Goal: Transaction & Acquisition: Purchase product/service

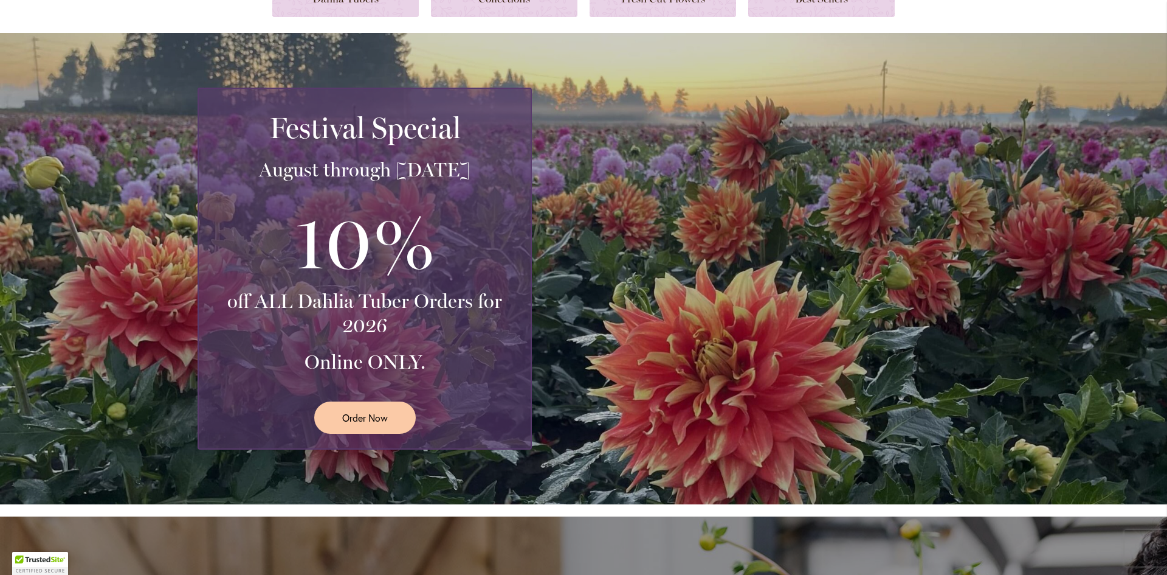
scroll to position [304, 0]
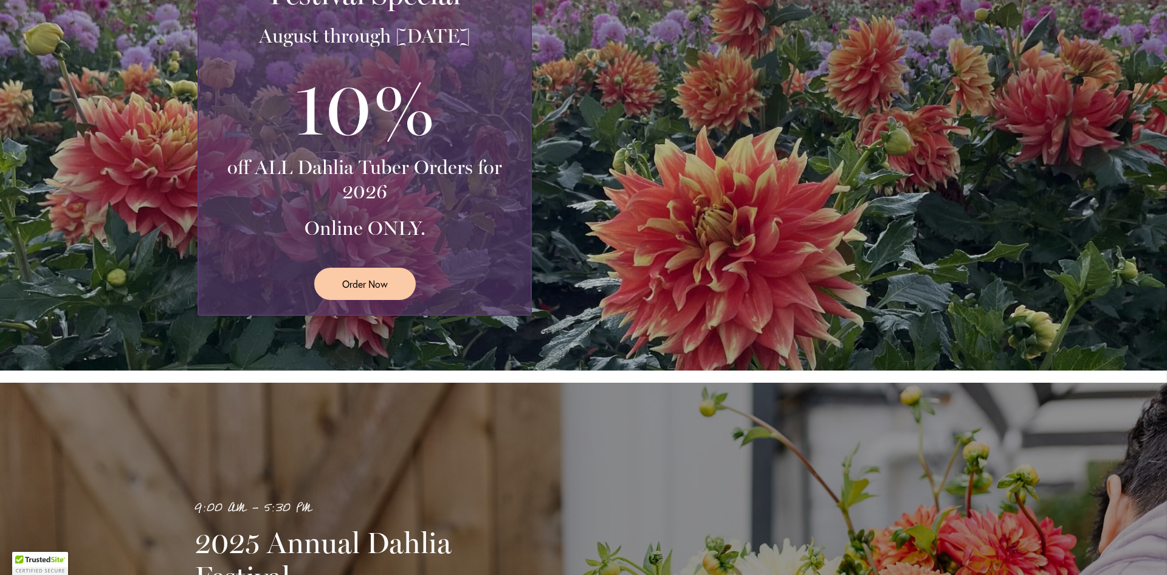
drag, startPoint x: 663, startPoint y: 342, endPoint x: 656, endPoint y: 335, distance: 9.9
click at [660, 337] on div "Festival Special August through September 28th 10% off ALL Dahlia Tuber Orders …" at bounding box center [583, 134] width 1167 height 471
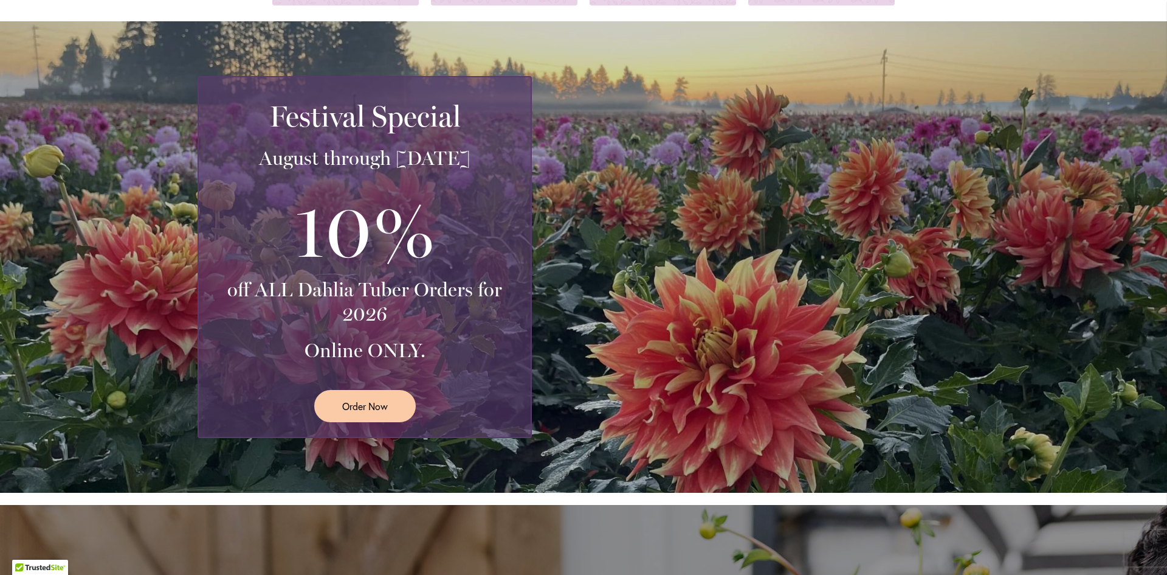
scroll to position [0, 0]
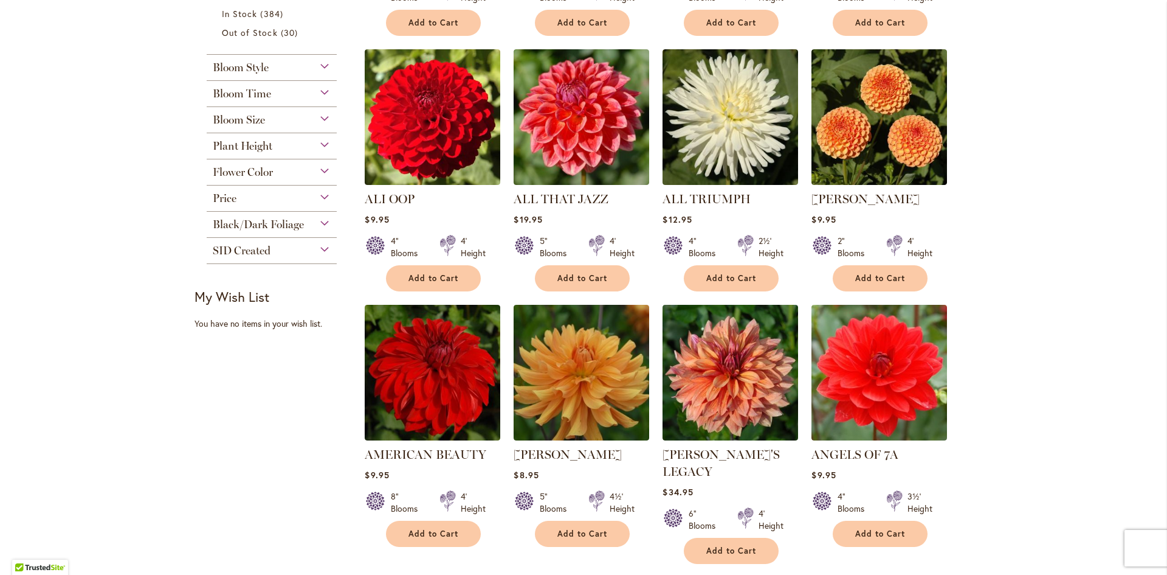
scroll to position [486, 0]
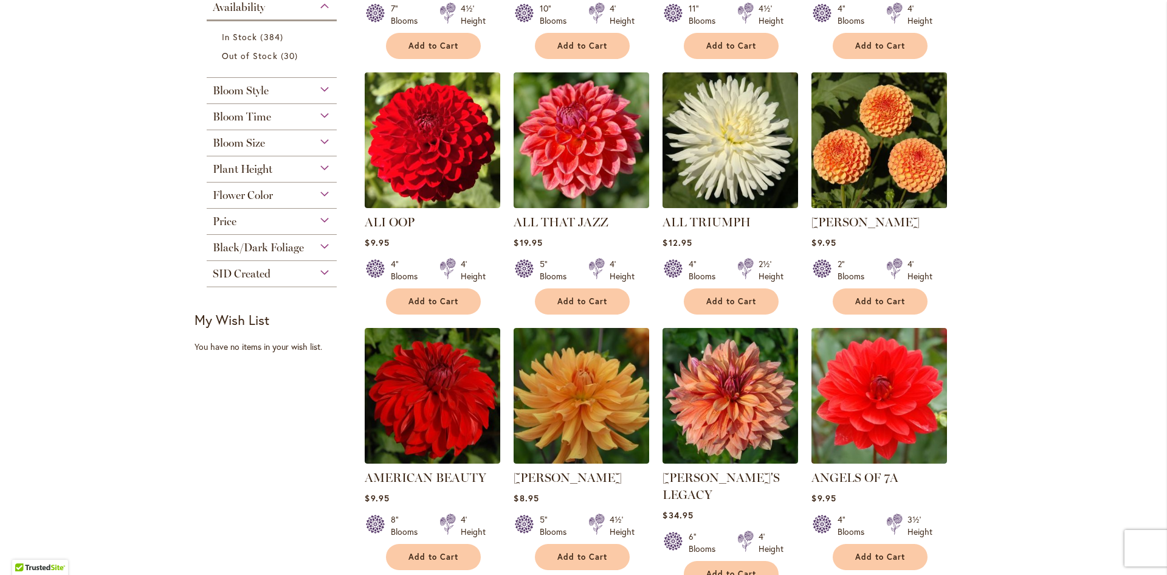
click at [894, 118] on img at bounding box center [880, 140] width 142 height 142
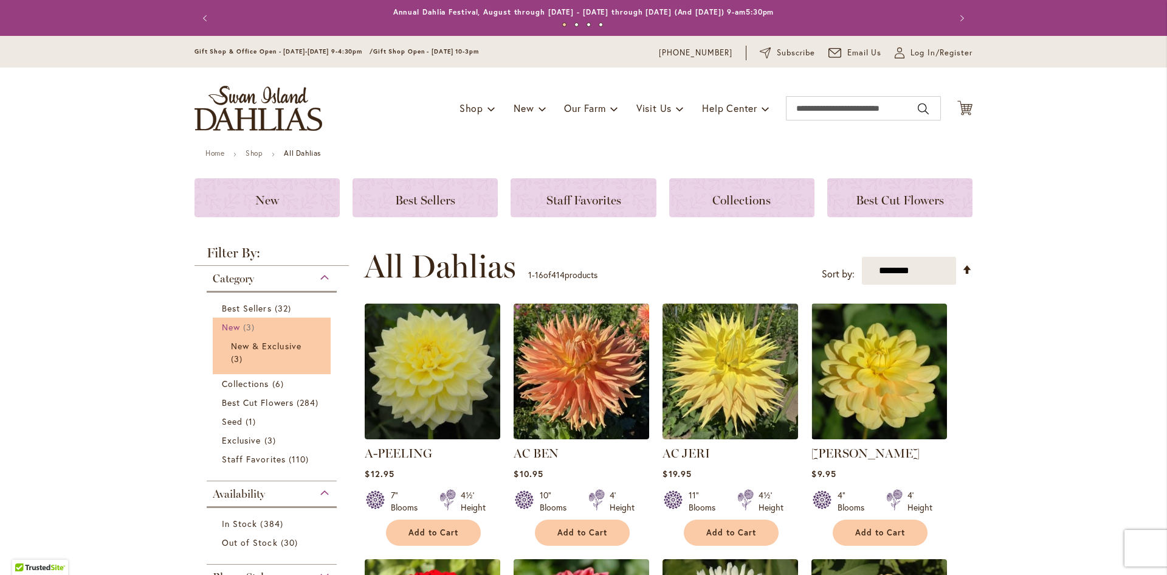
click at [243, 327] on span "3 items" at bounding box center [250, 326] width 15 height 13
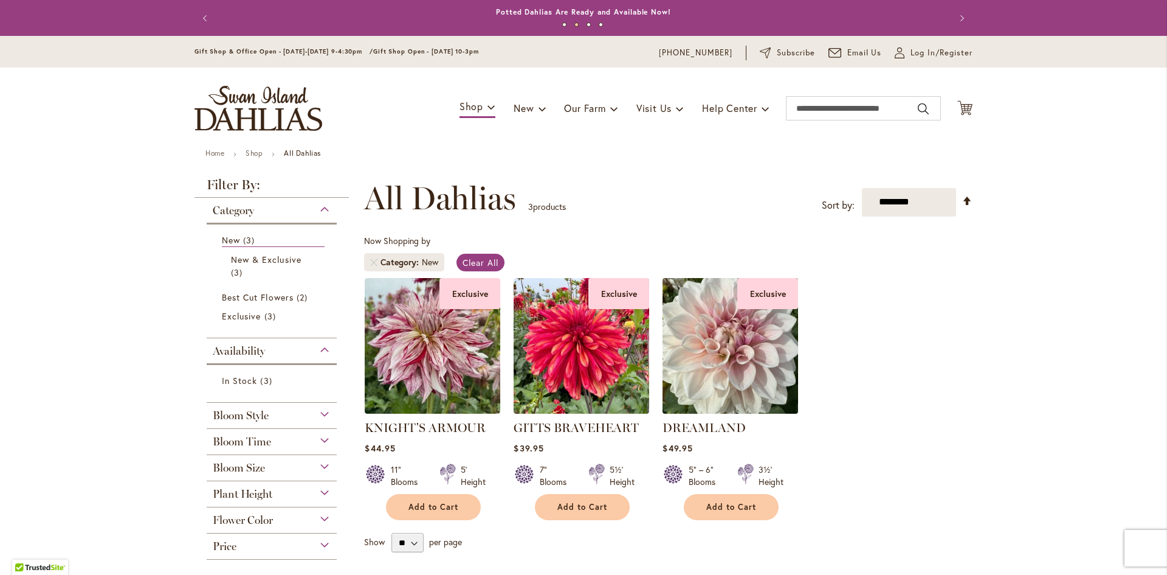
click at [745, 373] on img at bounding box center [731, 345] width 142 height 142
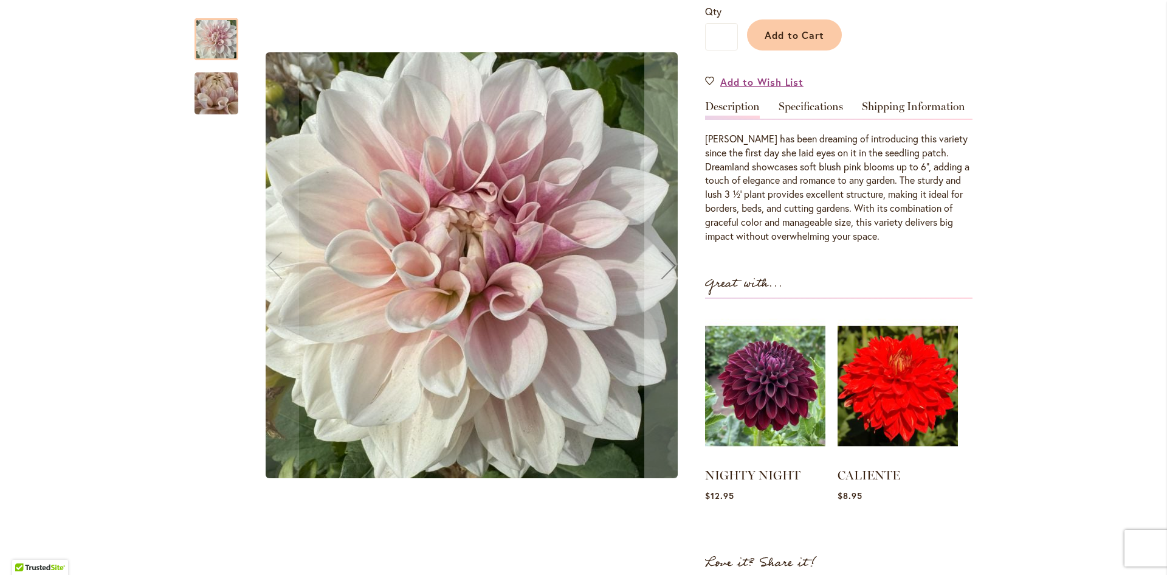
scroll to position [365, 0]
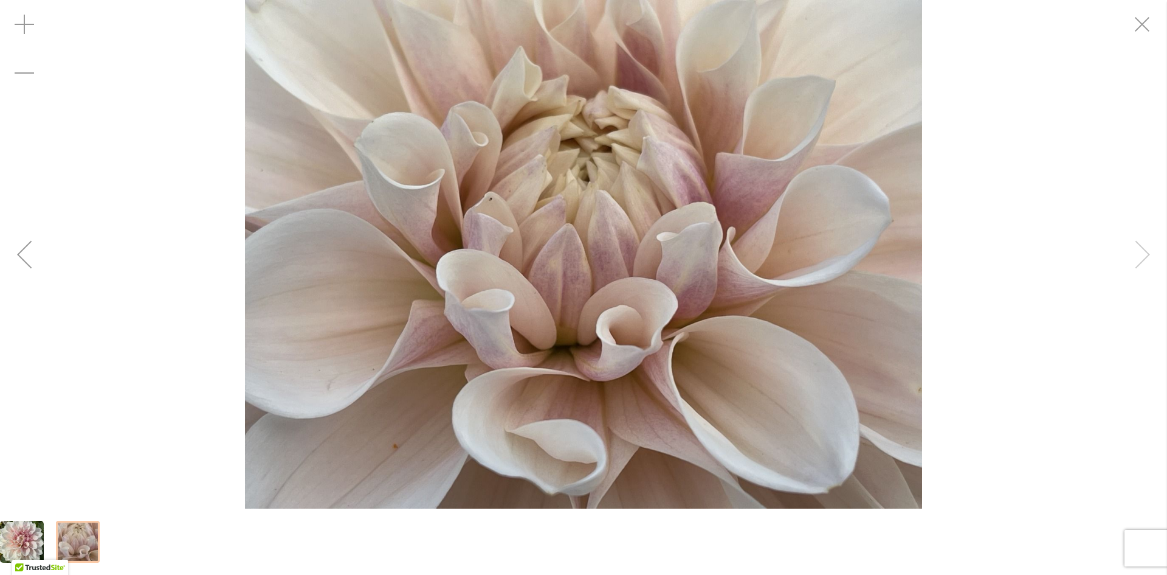
click at [1148, 264] on div "DREAMLAND" at bounding box center [583, 254] width 1167 height 508
click at [1141, 262] on div "DREAMLAND" at bounding box center [583, 254] width 1167 height 508
click at [1144, 259] on div "DREAMLAND" at bounding box center [583, 254] width 1167 height 508
click at [1145, 255] on div "DREAMLAND" at bounding box center [583, 254] width 1167 height 508
click at [1145, 254] on div "DREAMLAND" at bounding box center [583, 254] width 1167 height 508
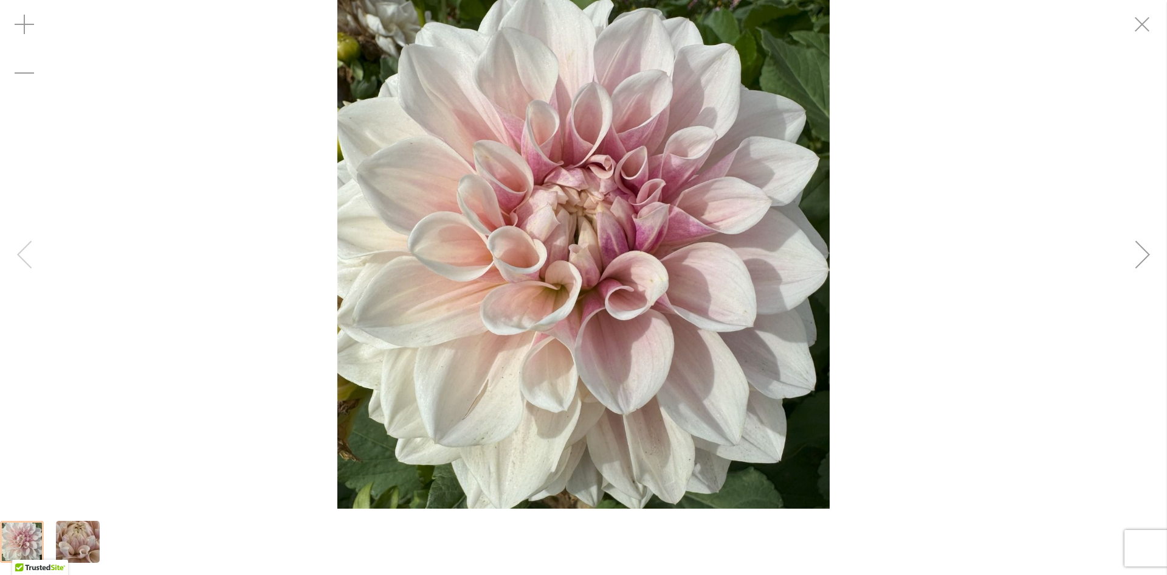
click at [8, 253] on div "DREAMLAND" at bounding box center [583, 254] width 1167 height 508
click at [20, 258] on div "DREAMLAND" at bounding box center [583, 254] width 1167 height 508
click at [28, 260] on div "DREAMLAND" at bounding box center [583, 254] width 1167 height 508
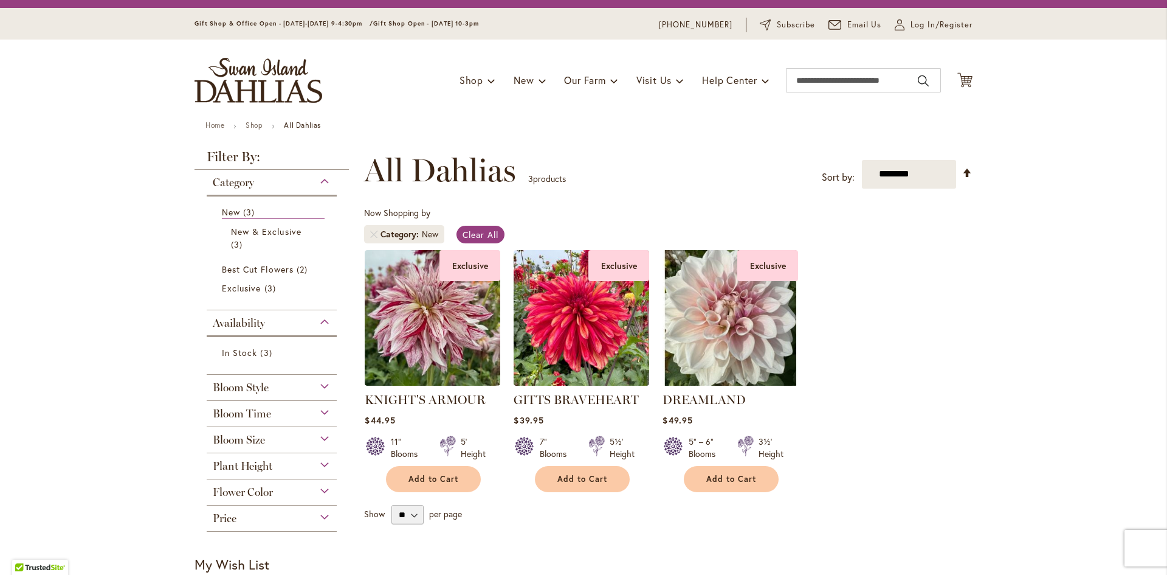
scroll to position [61, 0]
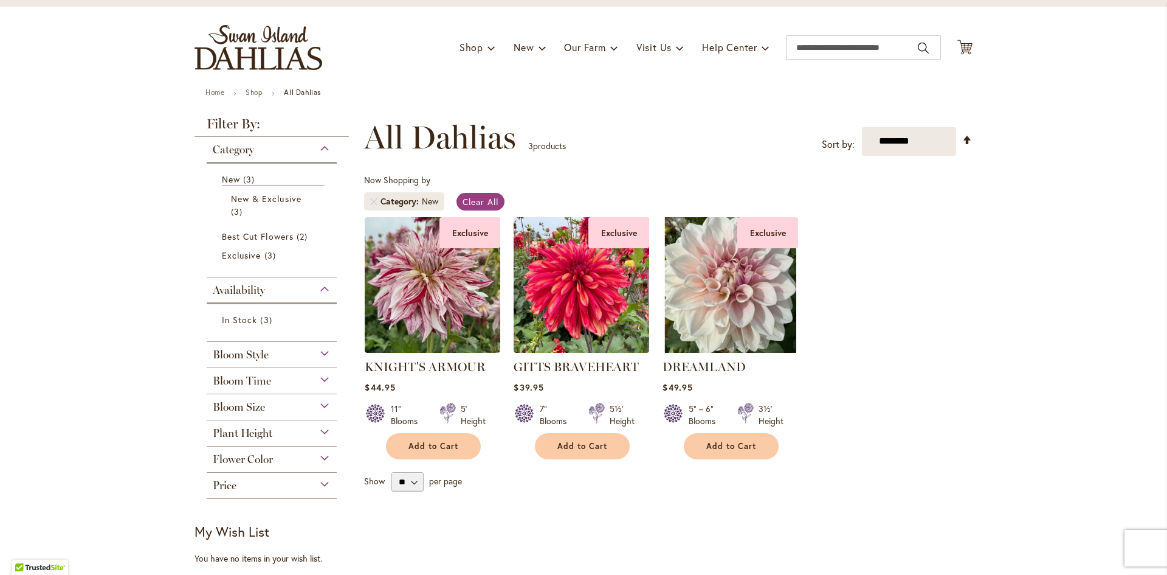
click at [319, 454] on div "Flower Color" at bounding box center [272, 455] width 130 height 19
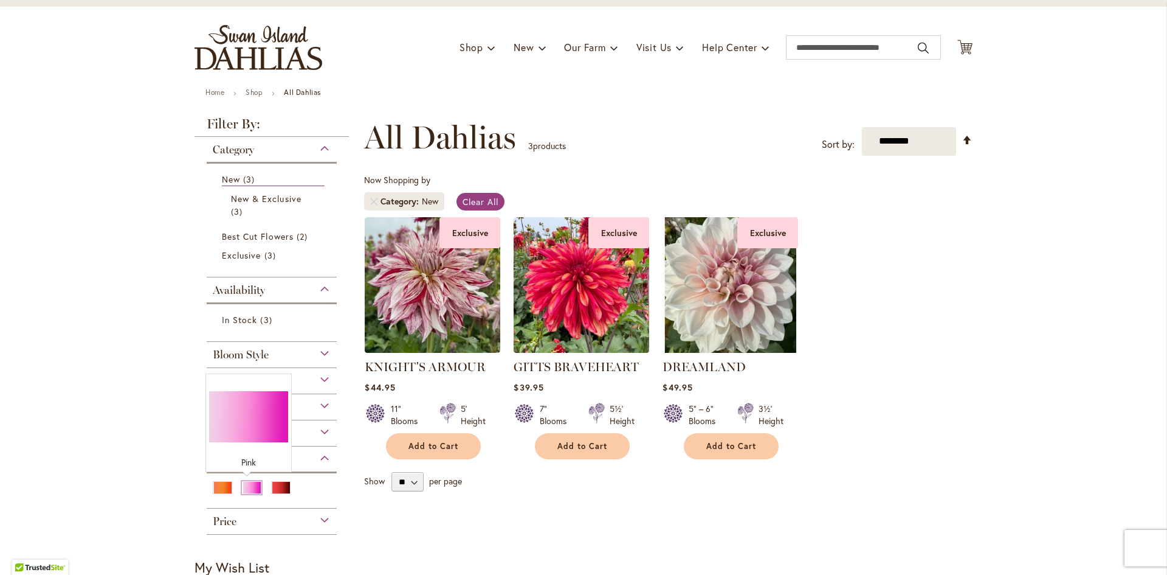
click at [247, 491] on div "Pink" at bounding box center [251, 487] width 19 height 13
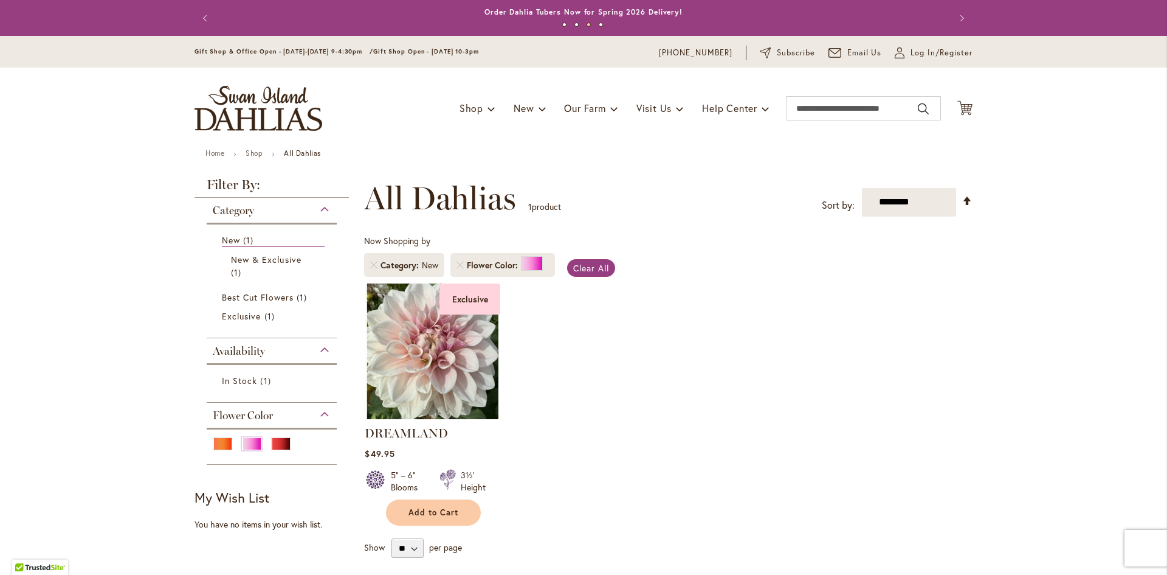
drag, startPoint x: 86, startPoint y: 300, endPoint x: 106, endPoint y: 308, distance: 22.4
click at [903, 193] on select "**********" at bounding box center [909, 202] width 94 height 29
click at [893, 111] on input "Search" at bounding box center [863, 108] width 155 height 24
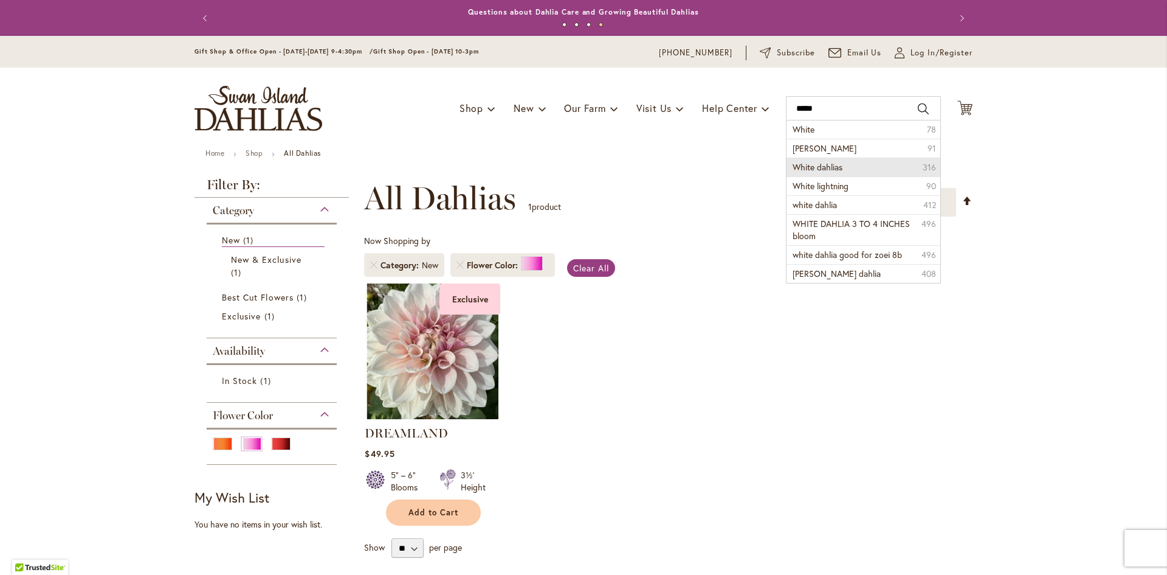
click at [842, 170] on li "White dahlias 316" at bounding box center [864, 166] width 154 height 19
type input "**********"
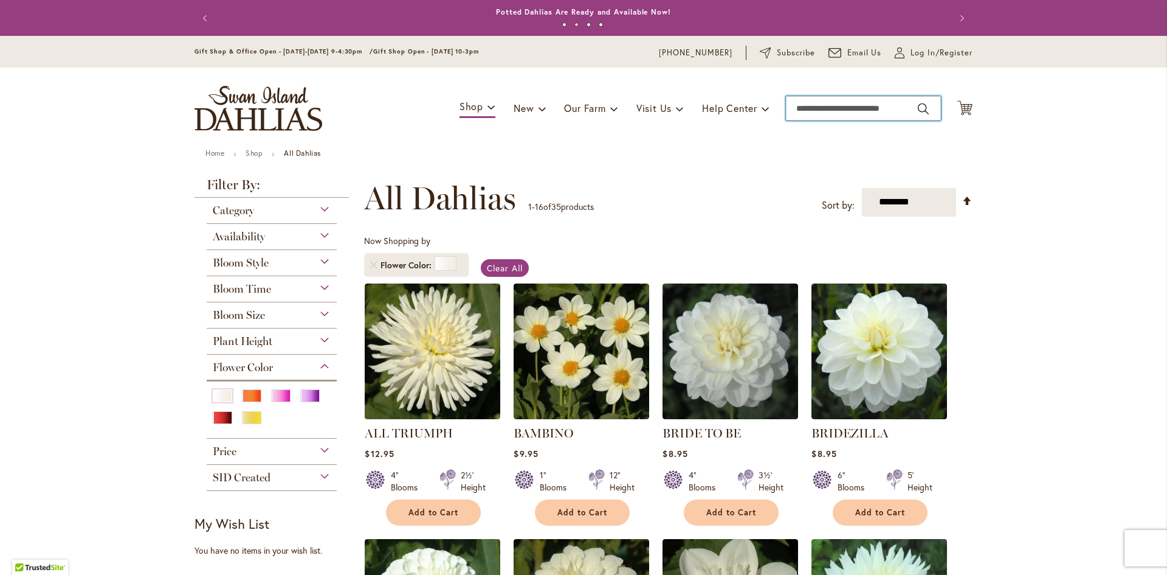
click at [810, 110] on input "Search" at bounding box center [863, 108] width 155 height 24
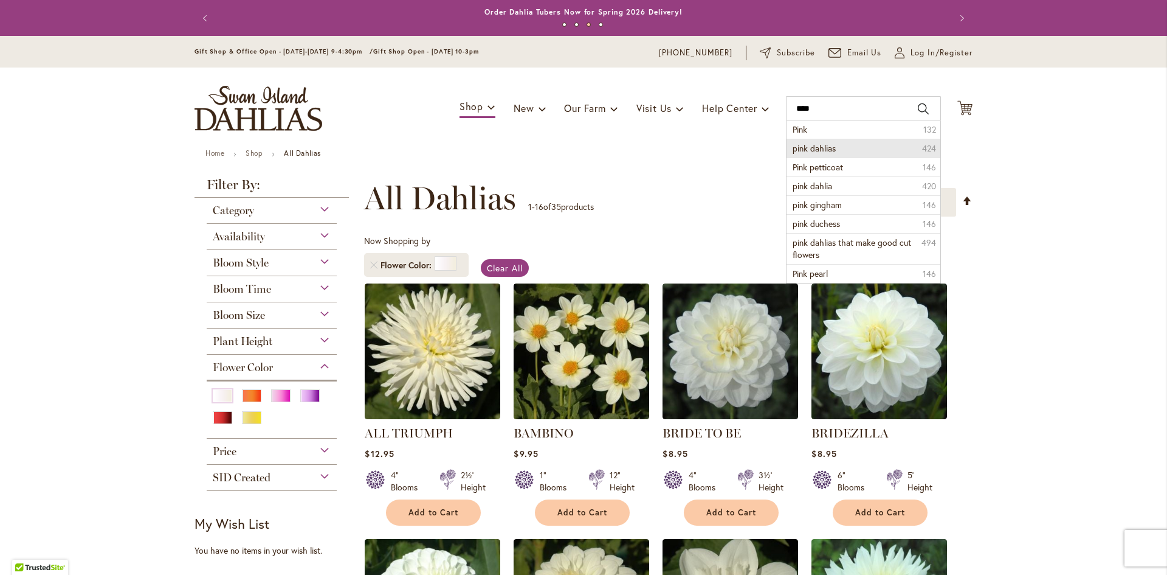
click at [815, 148] on span "pink dahlias" at bounding box center [814, 148] width 43 height 12
type input "**********"
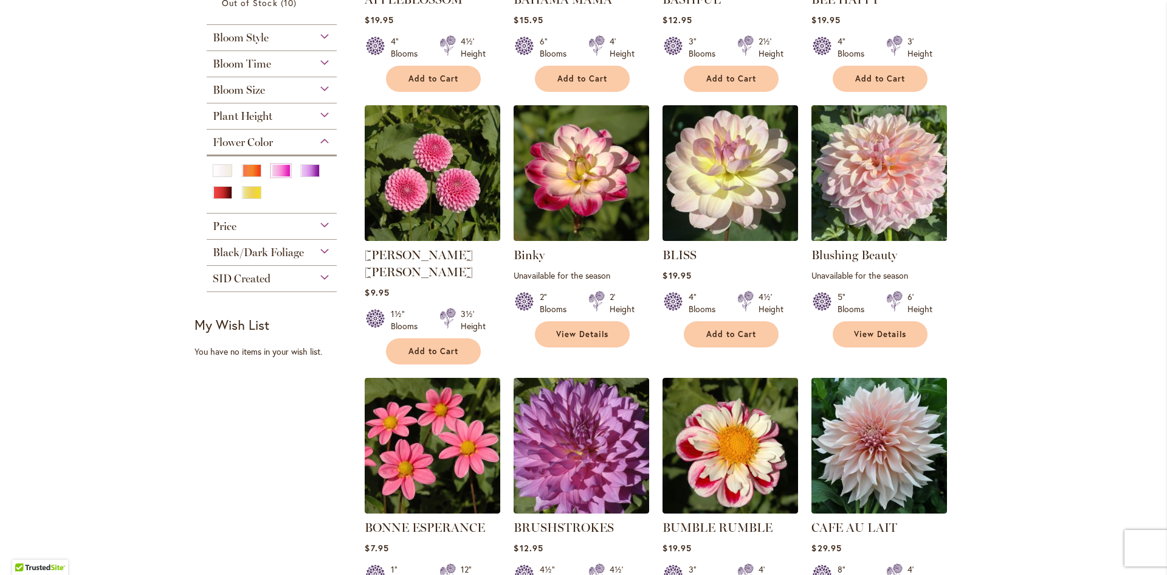
scroll to position [426, 0]
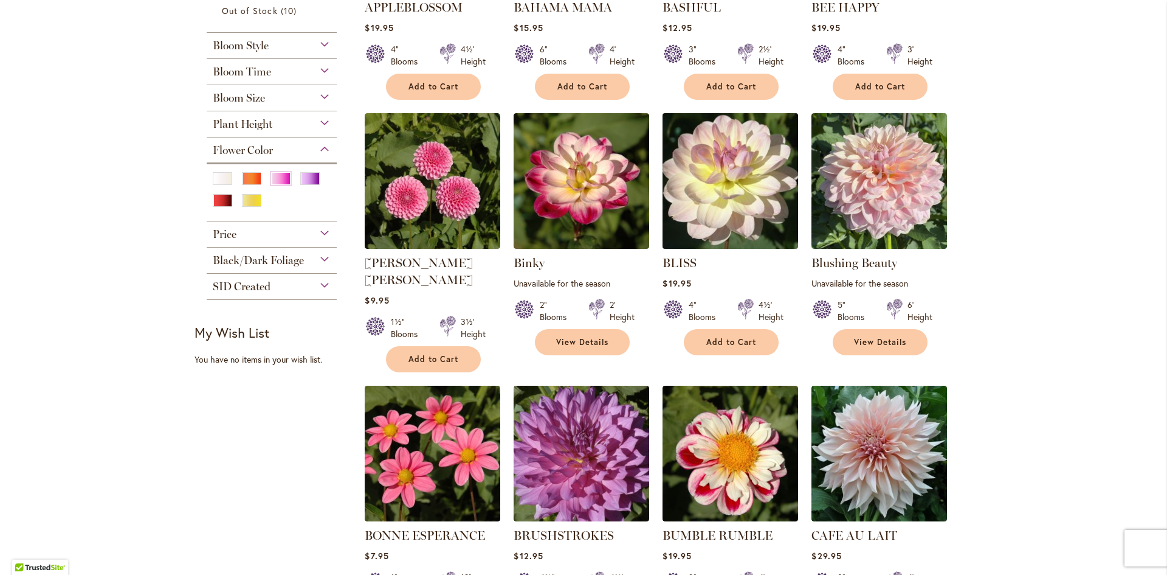
click at [721, 187] on img at bounding box center [731, 180] width 142 height 142
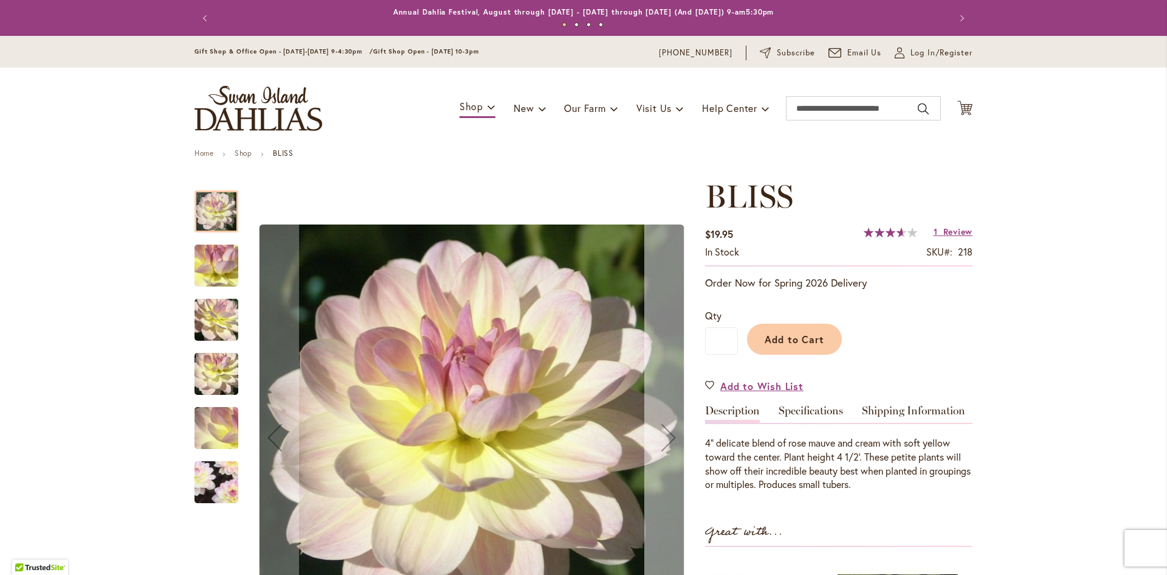
click at [667, 438] on div "Next" at bounding box center [669, 437] width 49 height 49
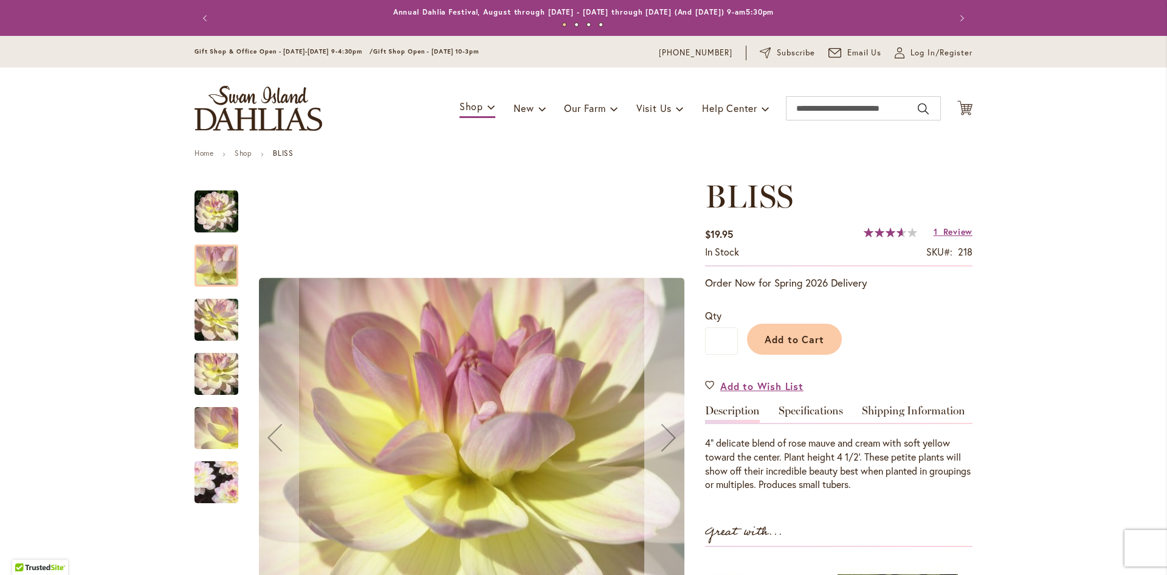
click at [667, 438] on div "Next" at bounding box center [669, 437] width 49 height 49
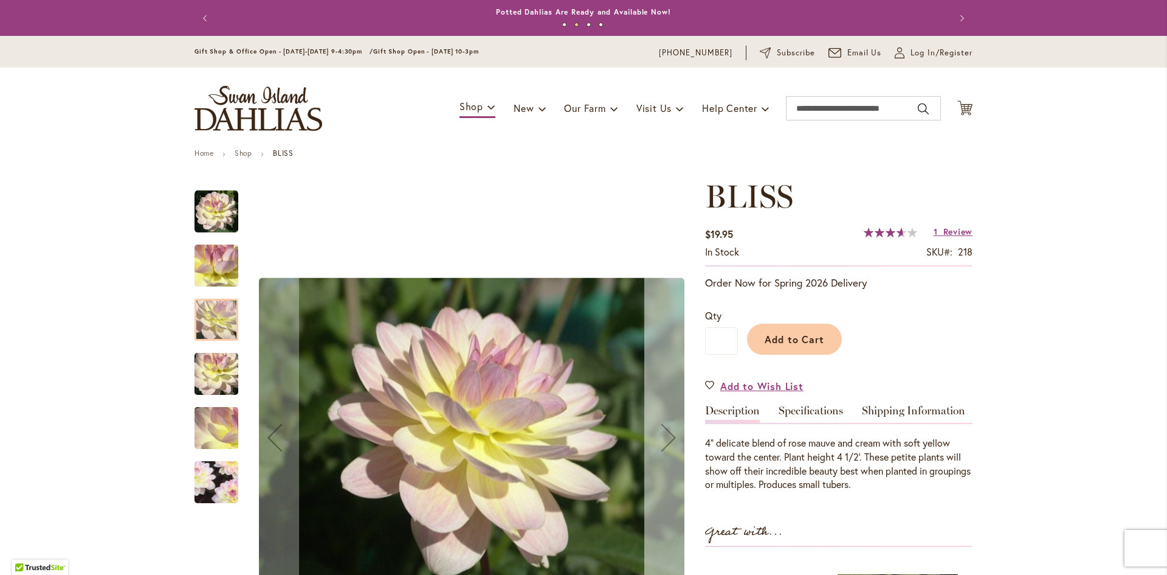
click at [667, 438] on div "Next" at bounding box center [669, 437] width 49 height 49
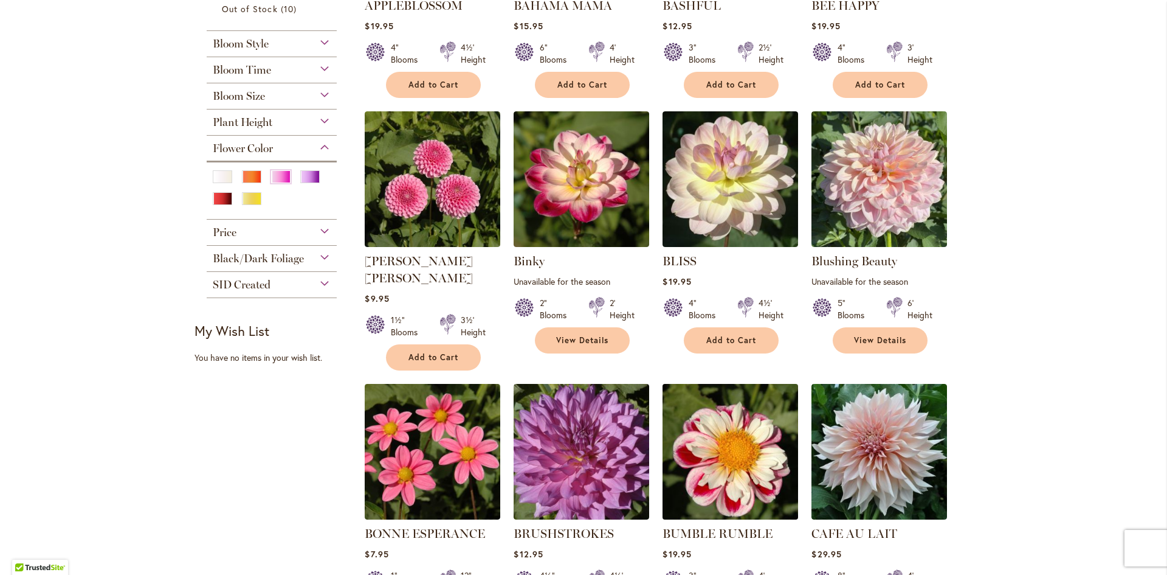
scroll to position [486, 0]
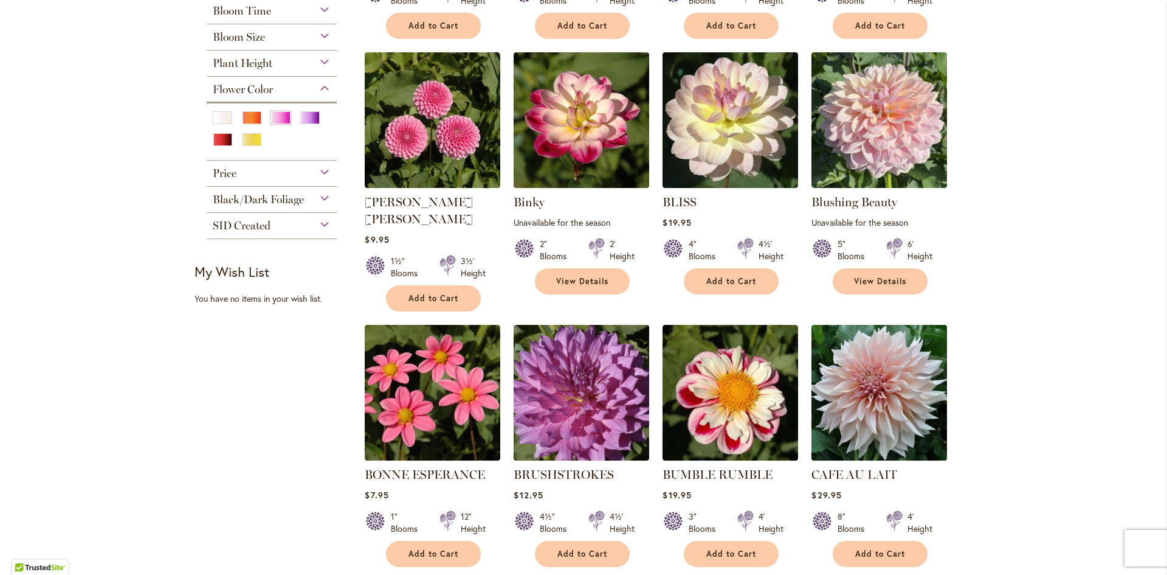
click at [902, 412] on img at bounding box center [880, 392] width 142 height 142
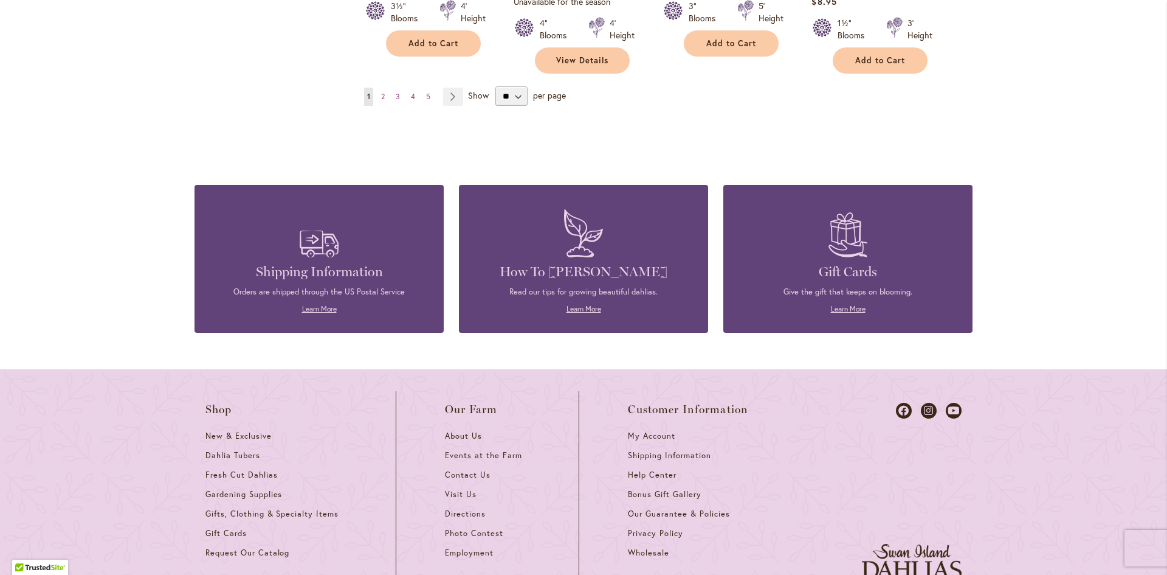
scroll to position [939, 0]
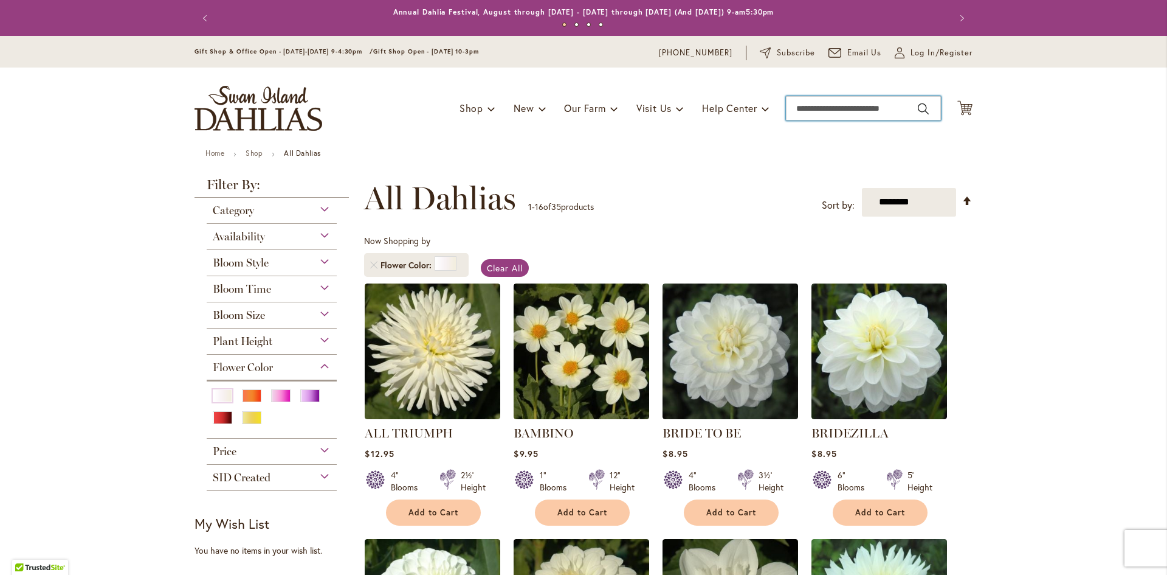
click at [841, 115] on input "Search" at bounding box center [863, 108] width 155 height 24
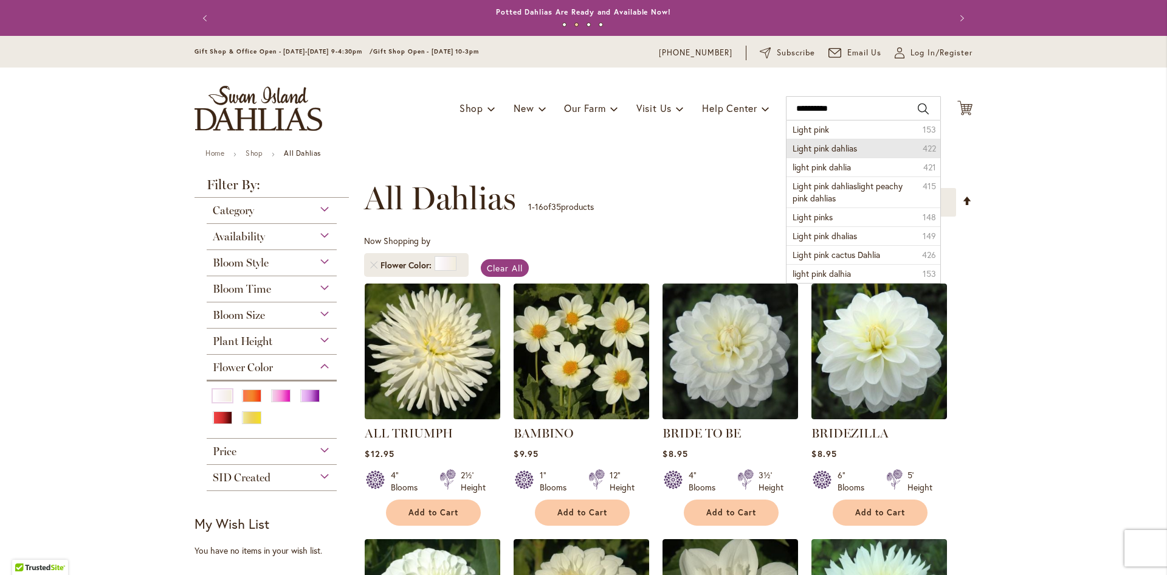
click at [848, 151] on span "Light pink dahlias" at bounding box center [825, 148] width 64 height 12
type input "**********"
